Goal: Navigation & Orientation: Find specific page/section

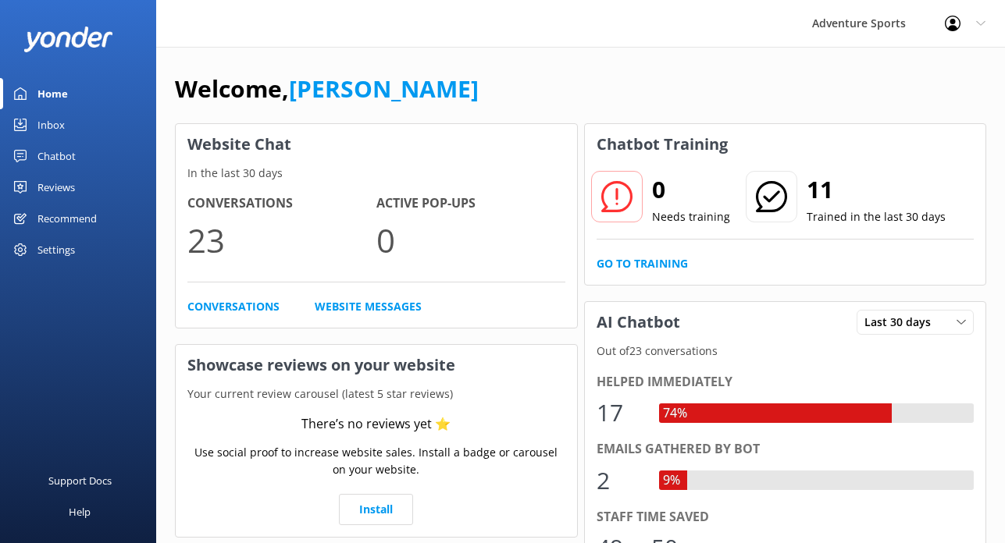
click at [55, 116] on div "Inbox" at bounding box center [50, 124] width 27 height 31
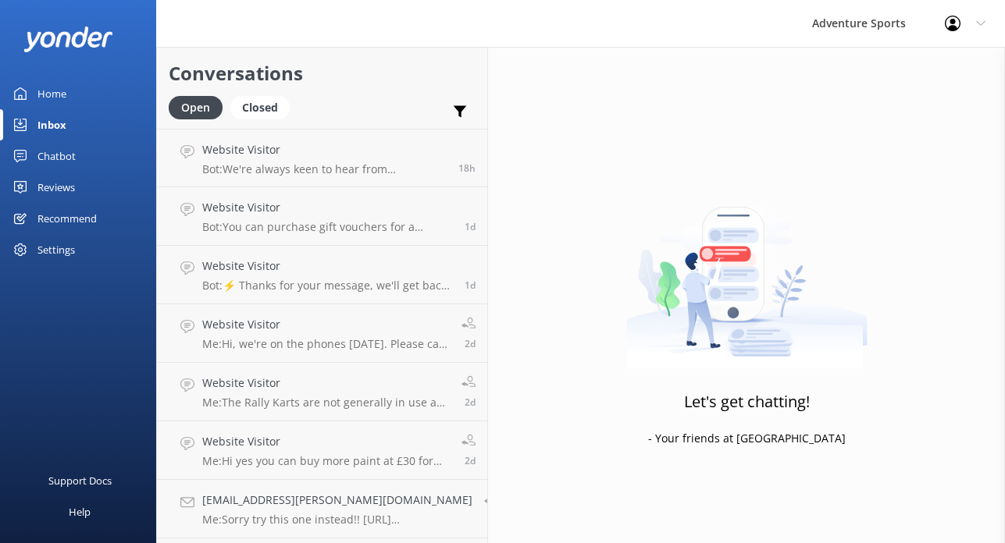
click at [55, 95] on div "Home" at bounding box center [51, 93] width 29 height 31
